Goal: Information Seeking & Learning: Answer question/provide support

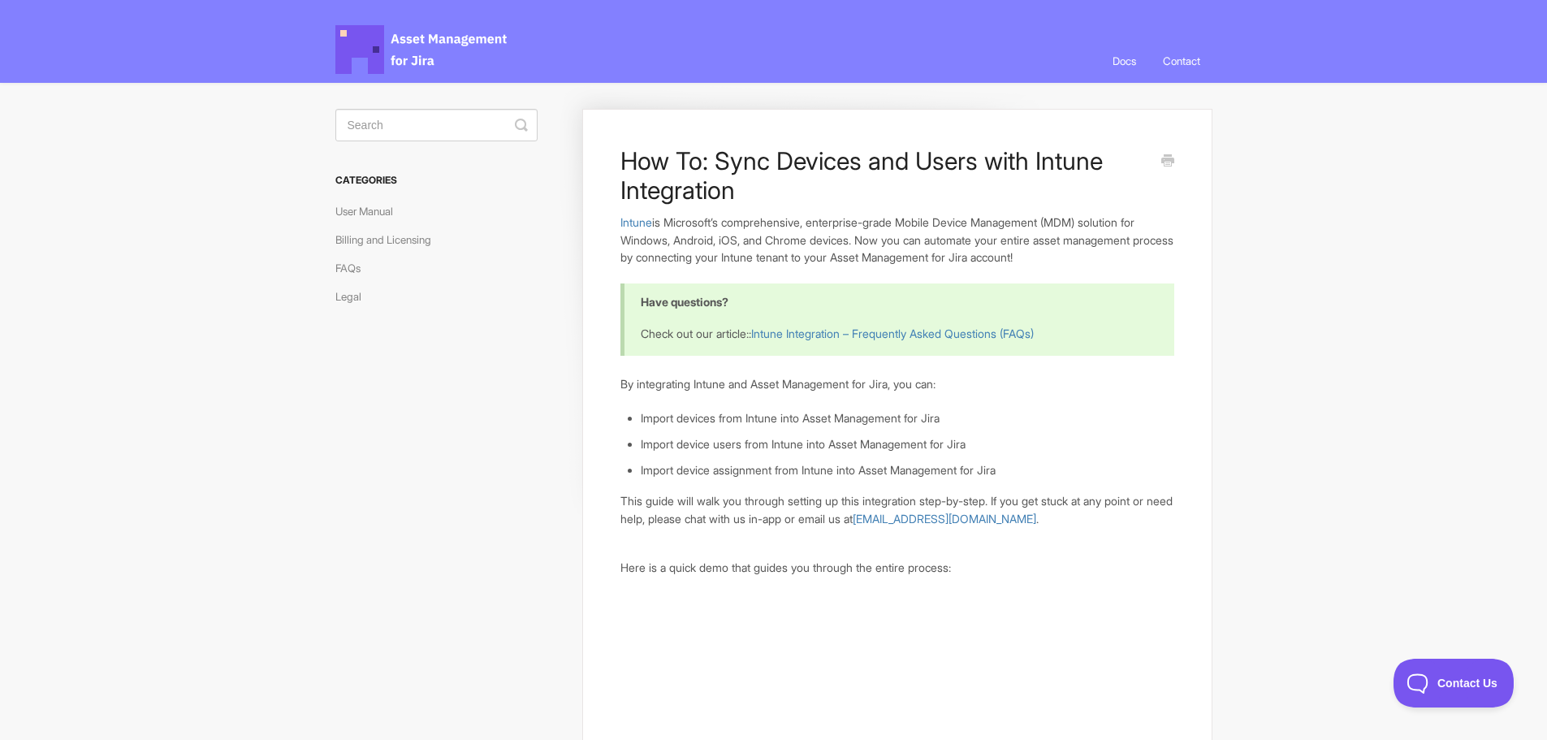
drag, startPoint x: 603, startPoint y: 409, endPoint x: 396, endPoint y: -98, distance: 548.6
drag, startPoint x: 678, startPoint y: 283, endPoint x: 614, endPoint y: 223, distance: 88.5
click at [377, 242] on link "Billing and Licensing" at bounding box center [389, 240] width 108 height 26
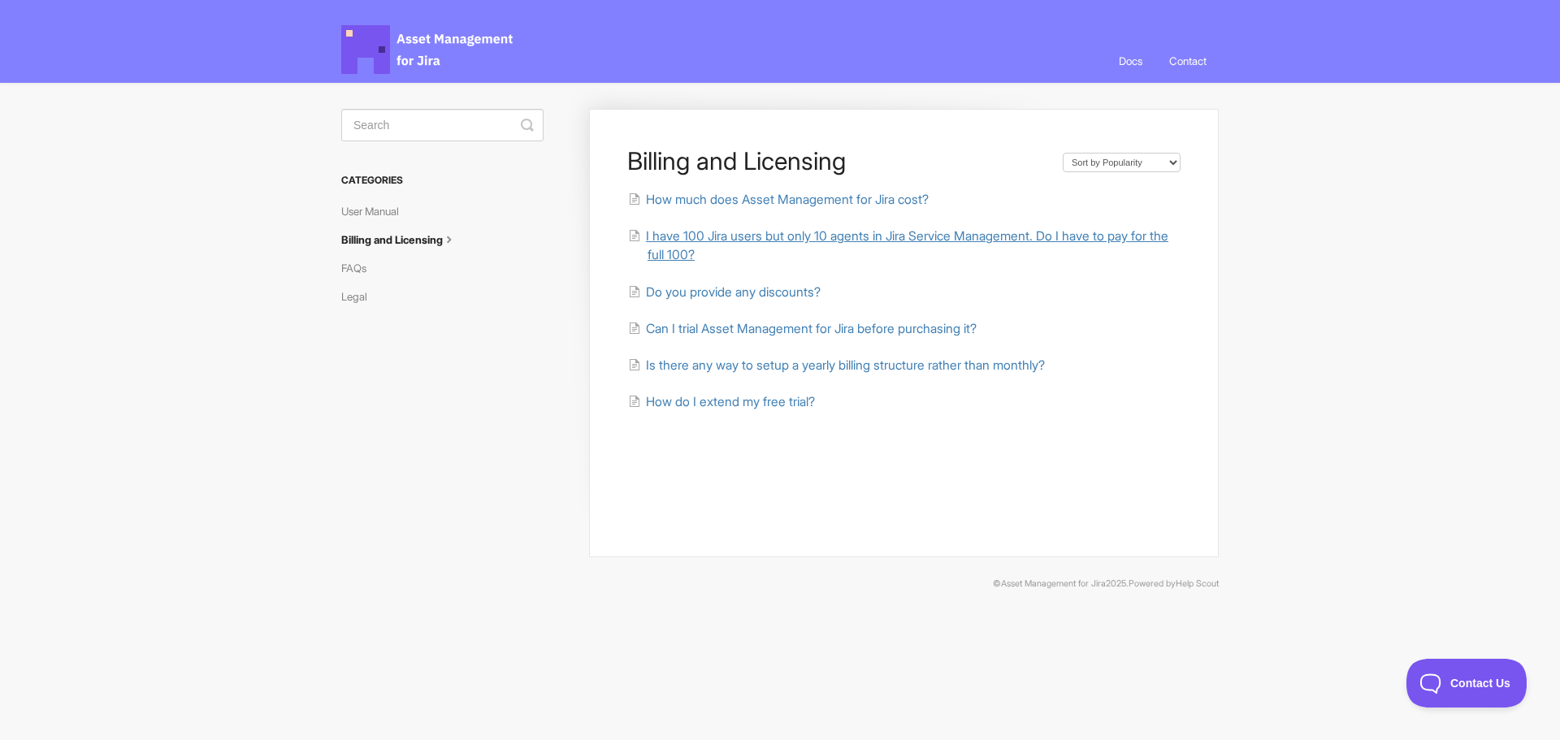
click at [734, 244] on span "I have 100 Jira users but only 10 agents in Jira Service Management. Do I have …" at bounding box center [907, 245] width 522 height 34
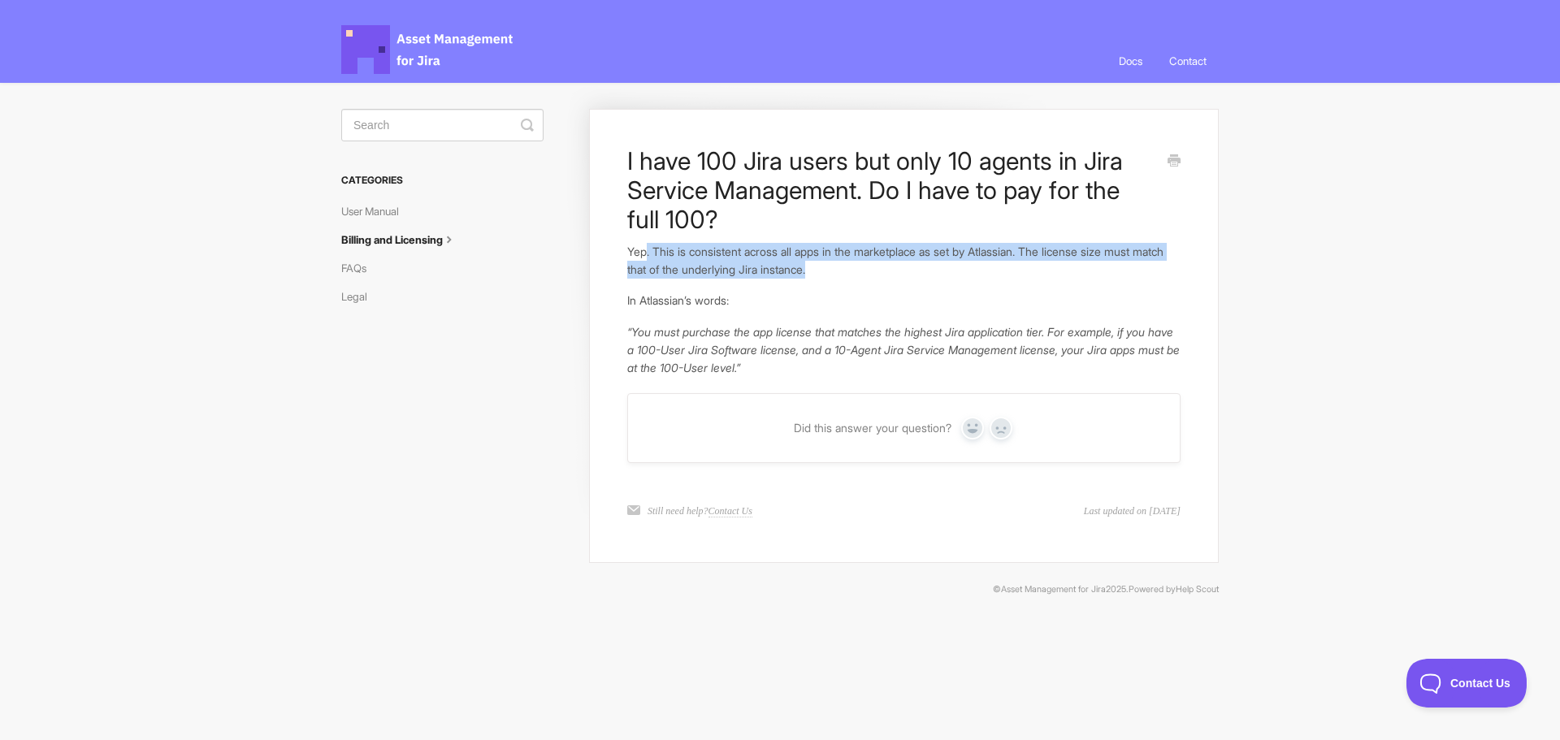
drag, startPoint x: 689, startPoint y: 257, endPoint x: 913, endPoint y: 275, distance: 224.9
click at [913, 275] on p "Yep. This is consistent across all apps in the marketplace as set by Atlassian.…" at bounding box center [903, 260] width 553 height 35
